Goal: Navigation & Orientation: Understand site structure

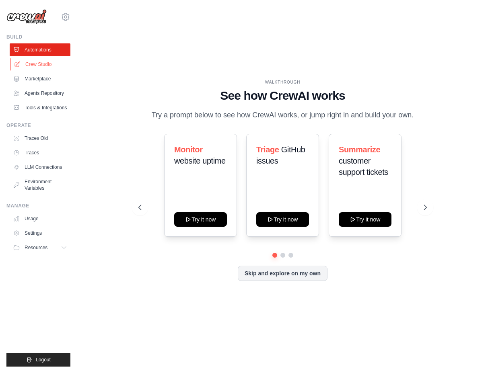
click at [39, 66] on link "Crew Studio" at bounding box center [40, 64] width 61 height 13
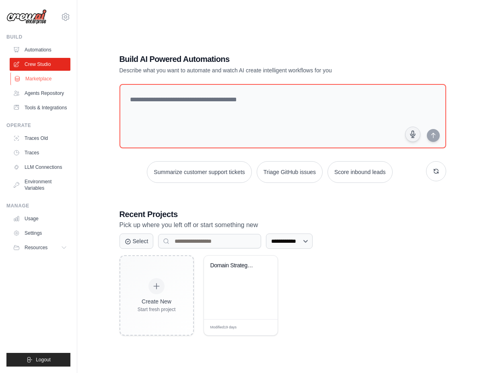
click at [39, 82] on link "Marketplace" at bounding box center [40, 78] width 61 height 13
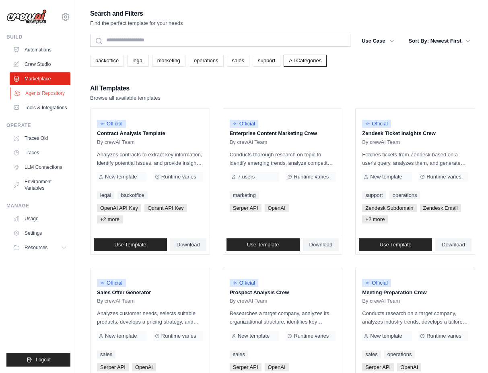
click at [37, 98] on link "Agents Repository" at bounding box center [40, 93] width 61 height 13
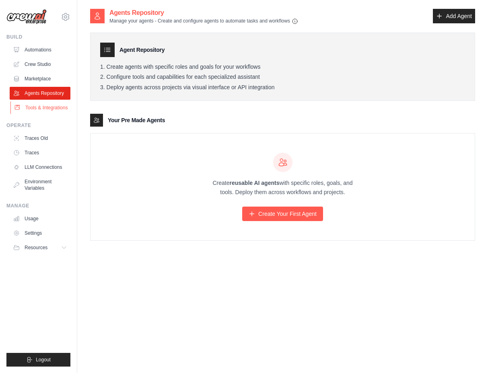
click at [35, 114] on link "Tools & Integrations" at bounding box center [40, 107] width 61 height 13
